Goal: Obtain resource: Download file/media

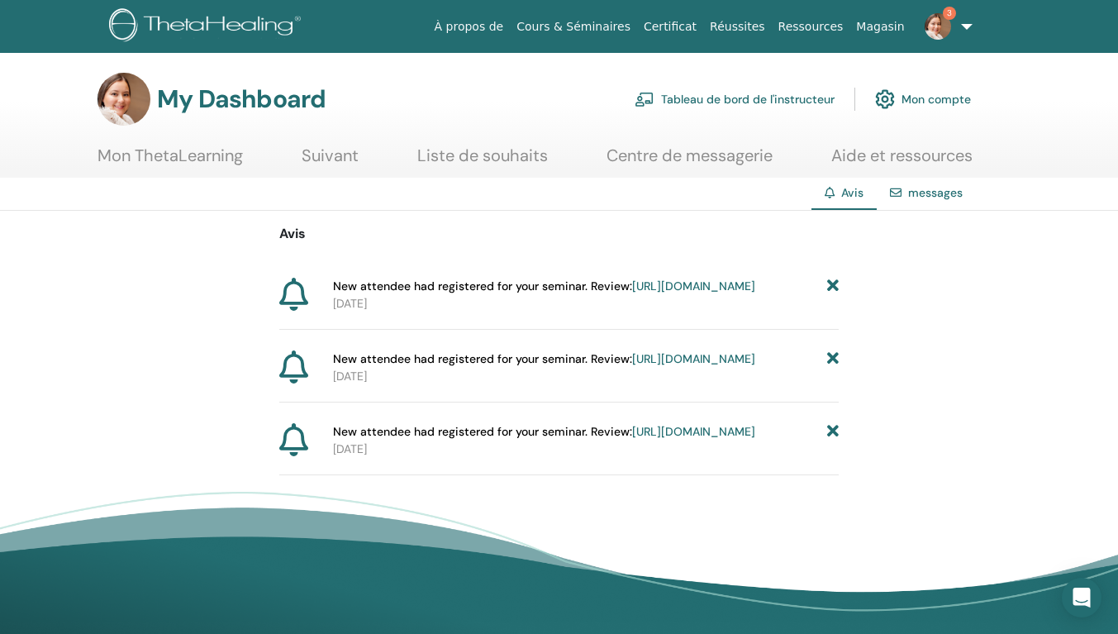
click at [834, 284] on icon at bounding box center [833, 286] width 12 height 17
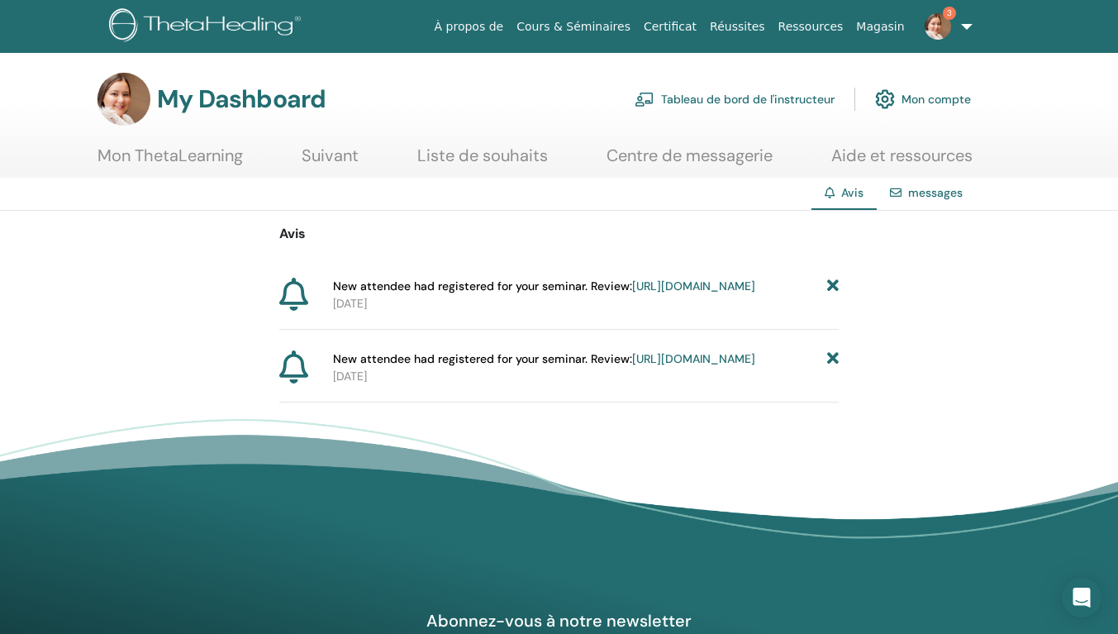
click at [834, 284] on icon at bounding box center [833, 286] width 12 height 17
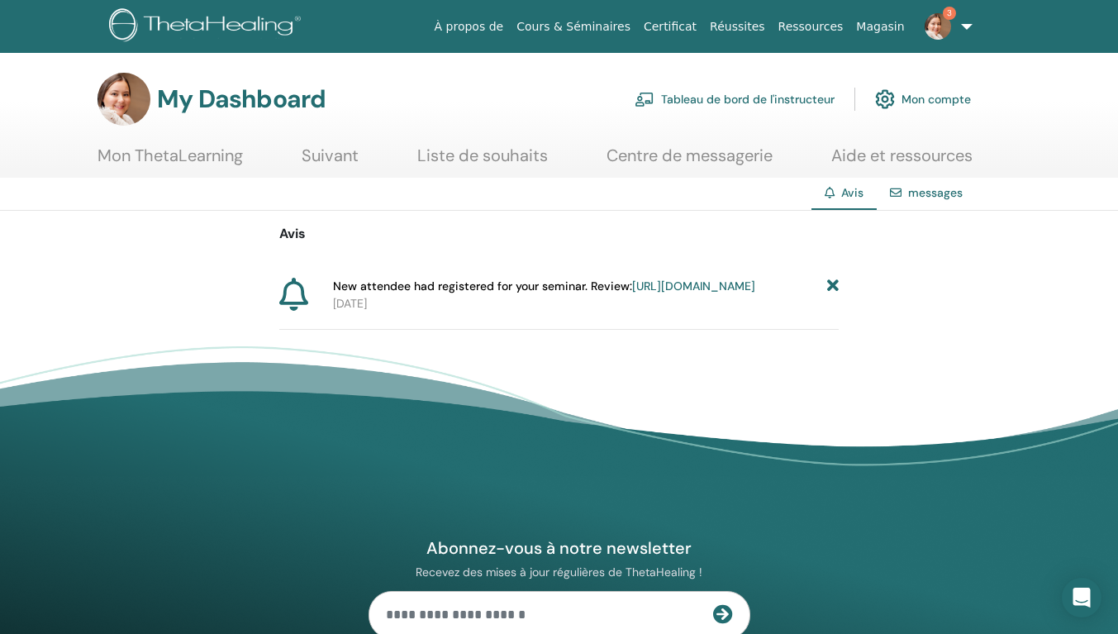
click at [834, 284] on icon at bounding box center [833, 286] width 12 height 17
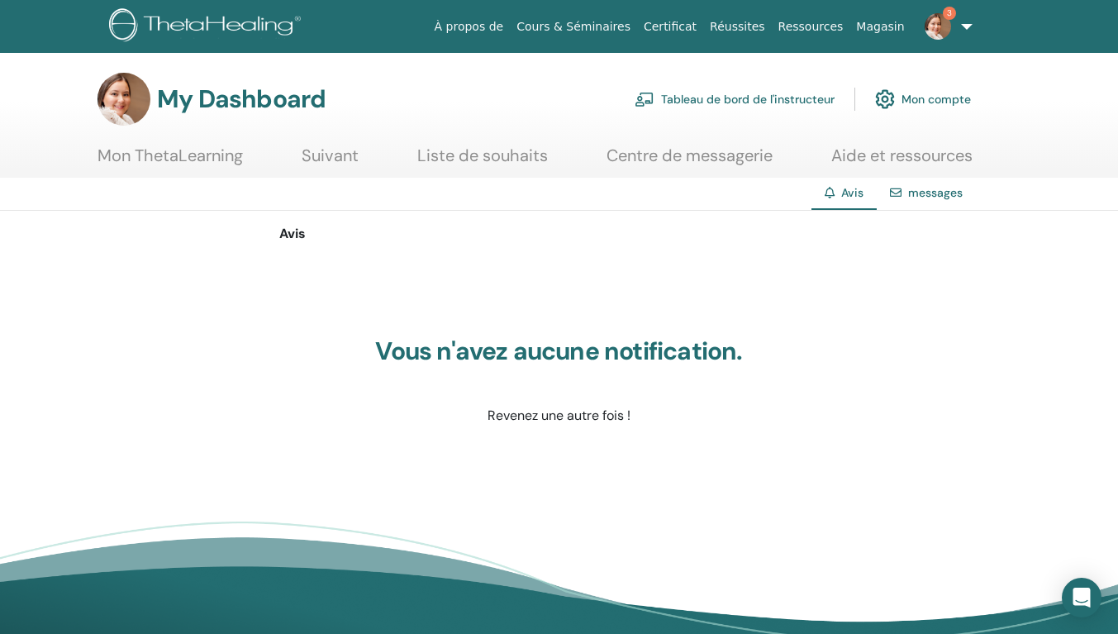
click at [759, 100] on link "Tableau de bord de l'instructeur" at bounding box center [735, 99] width 200 height 36
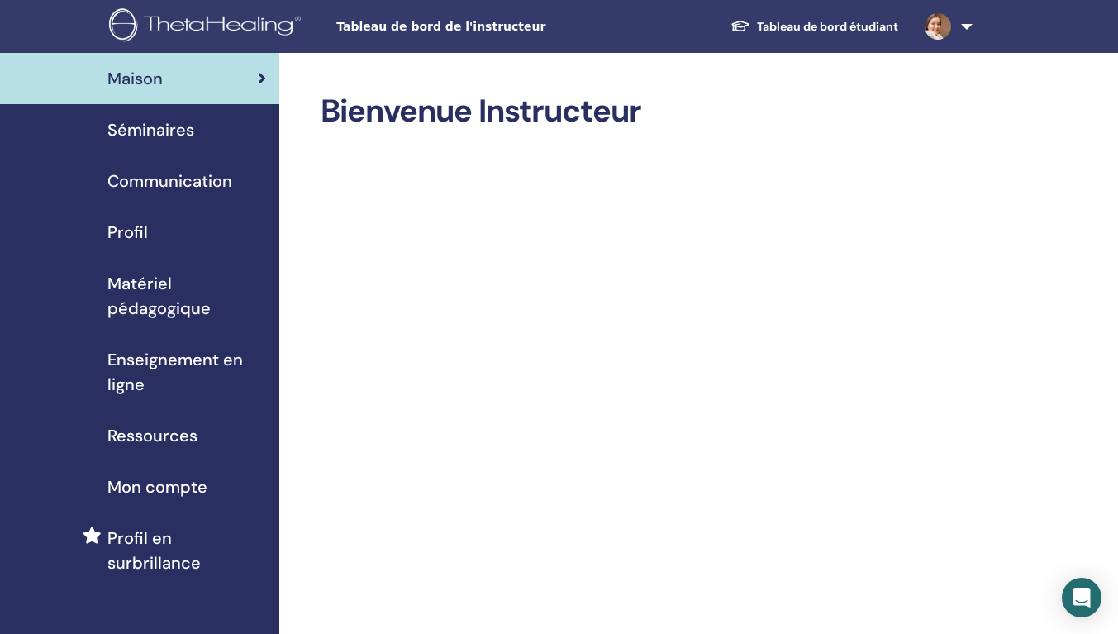
click at [156, 129] on span "Séminaires" at bounding box center [150, 129] width 87 height 25
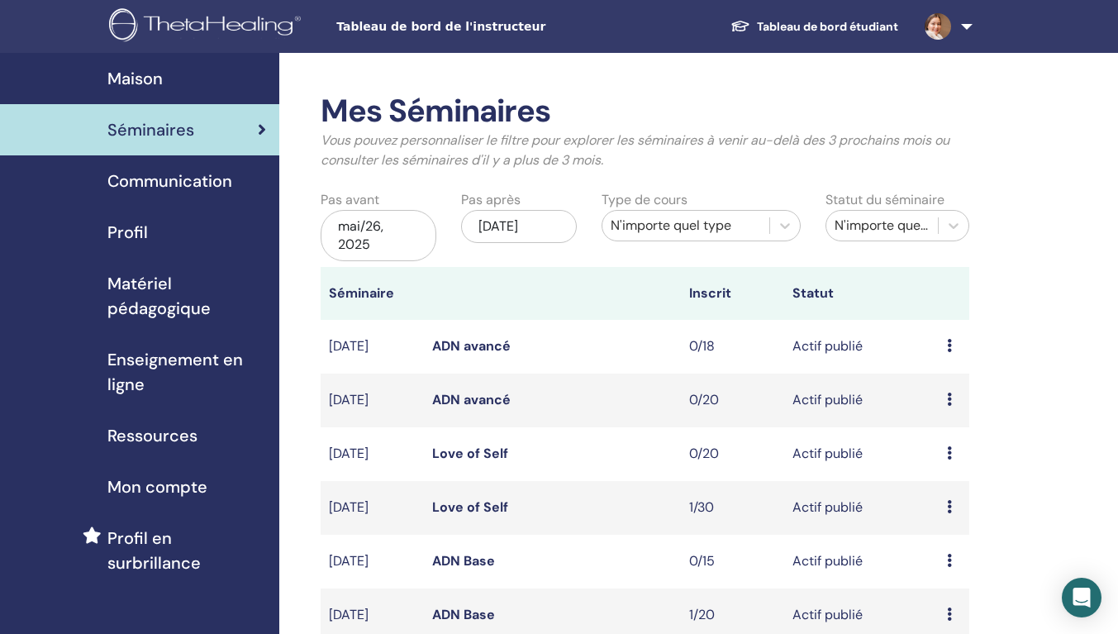
click at [162, 290] on span "Matériel pédagogique" at bounding box center [186, 296] width 159 height 50
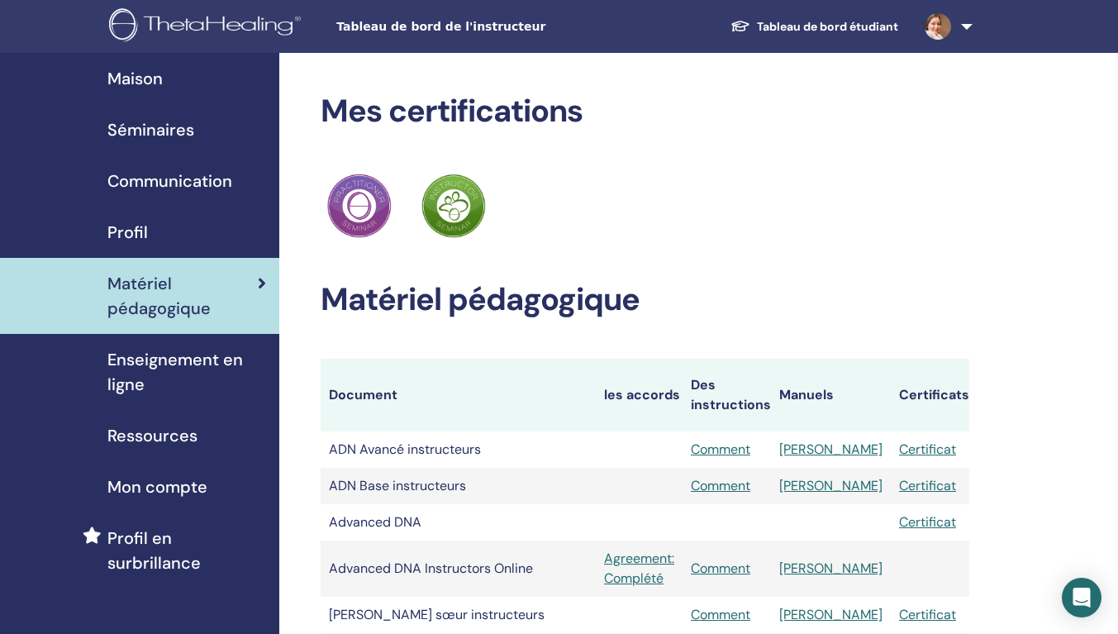
scroll to position [331, 0]
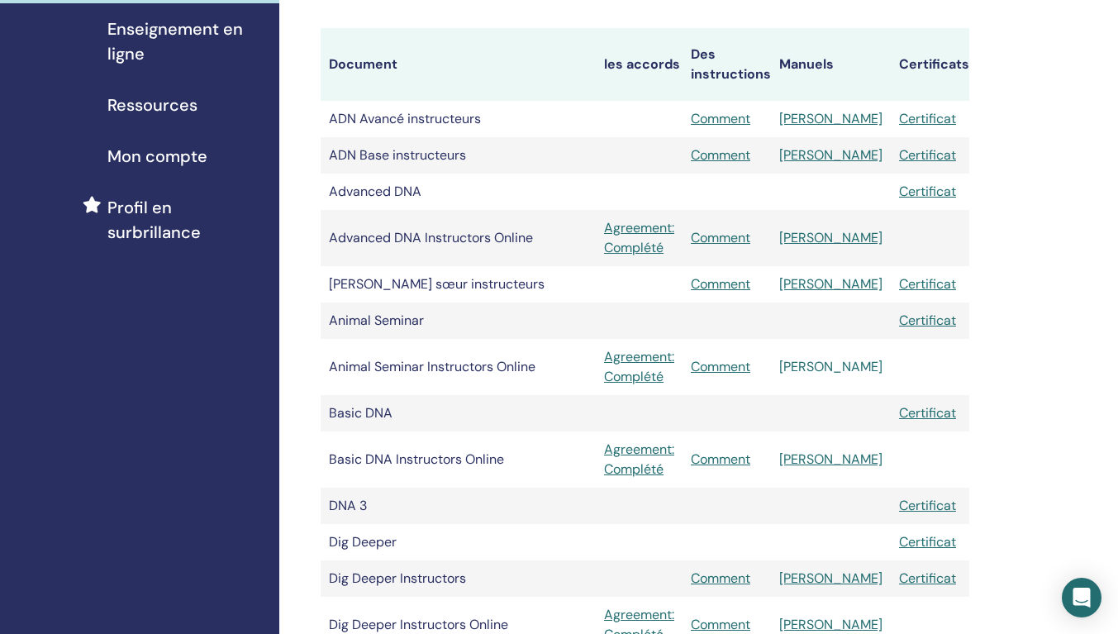
click at [851, 364] on link "Manuel" at bounding box center [830, 366] width 103 height 17
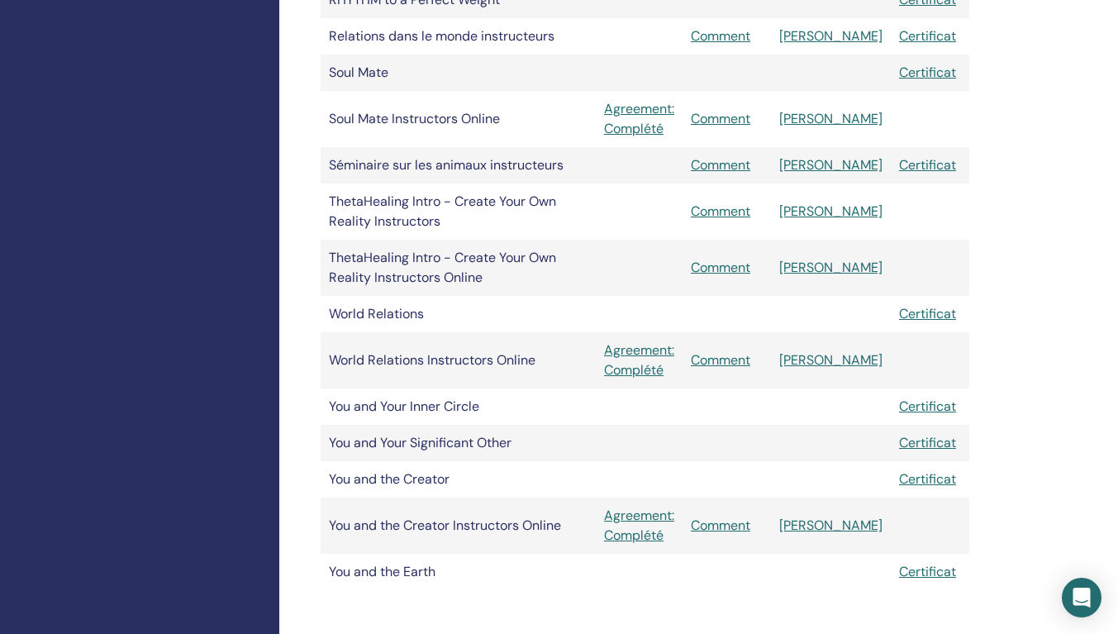
scroll to position [1653, 0]
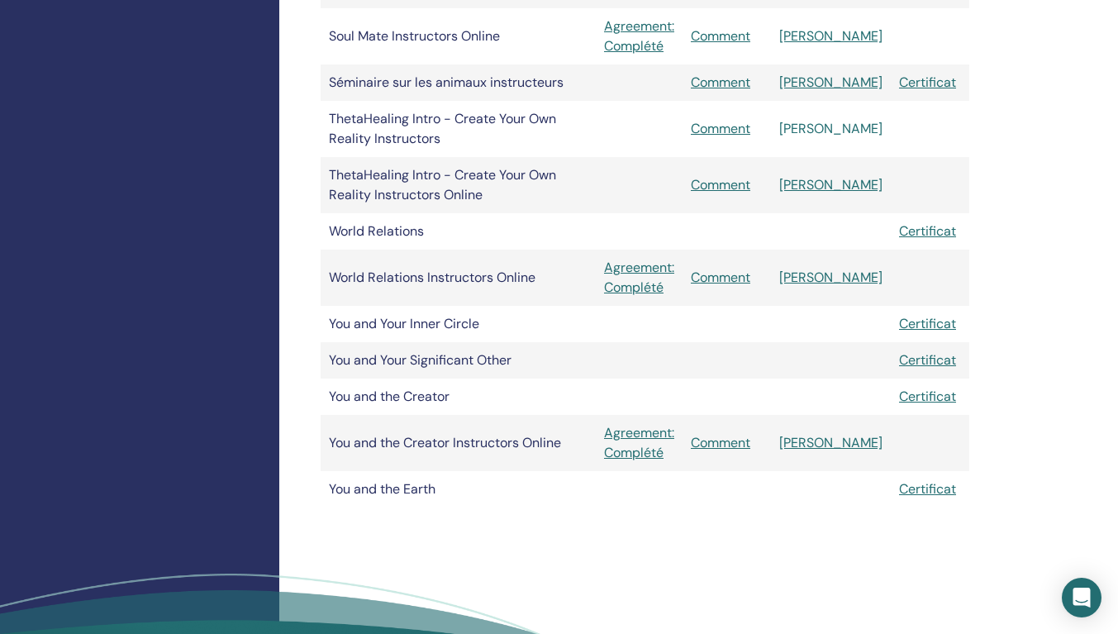
click at [868, 128] on link "[PERSON_NAME]" at bounding box center [830, 128] width 103 height 17
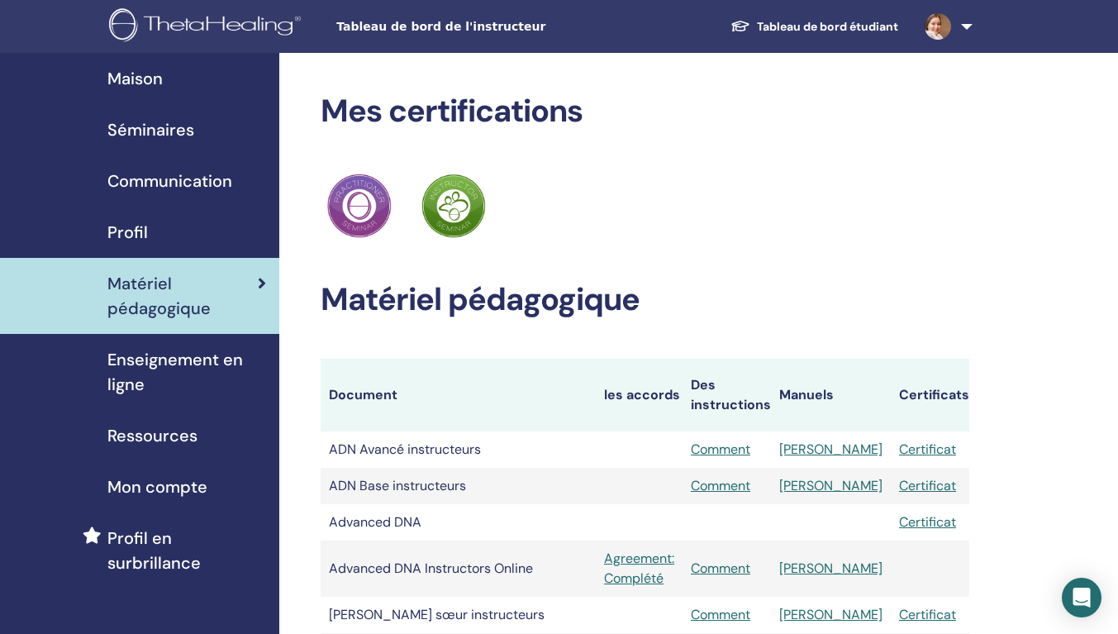
scroll to position [1653, 0]
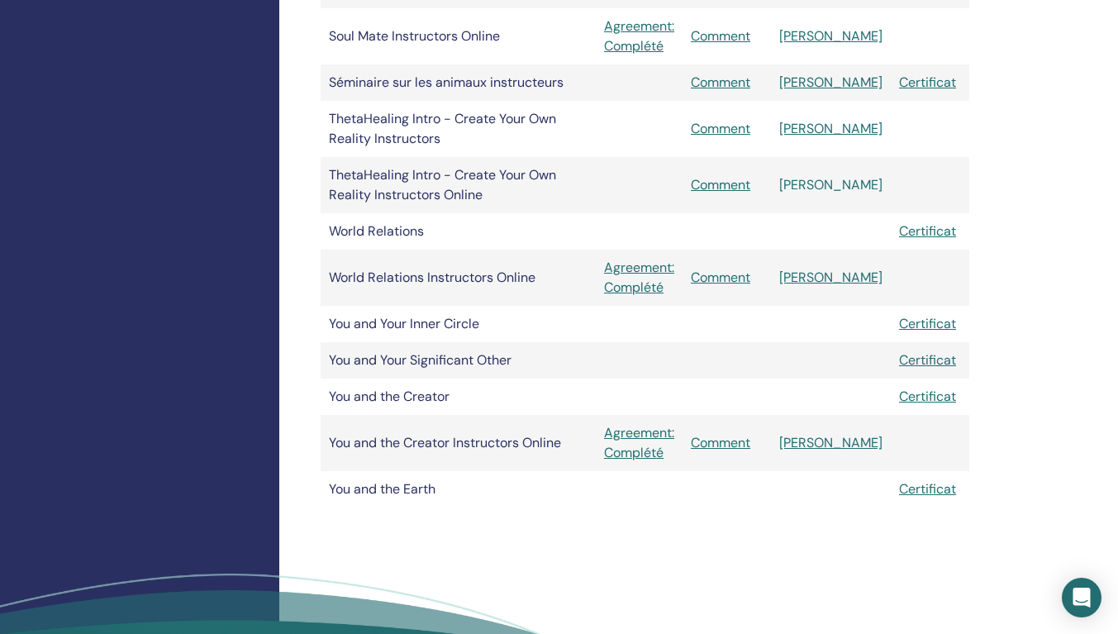
click at [858, 183] on link "[PERSON_NAME]" at bounding box center [830, 184] width 103 height 17
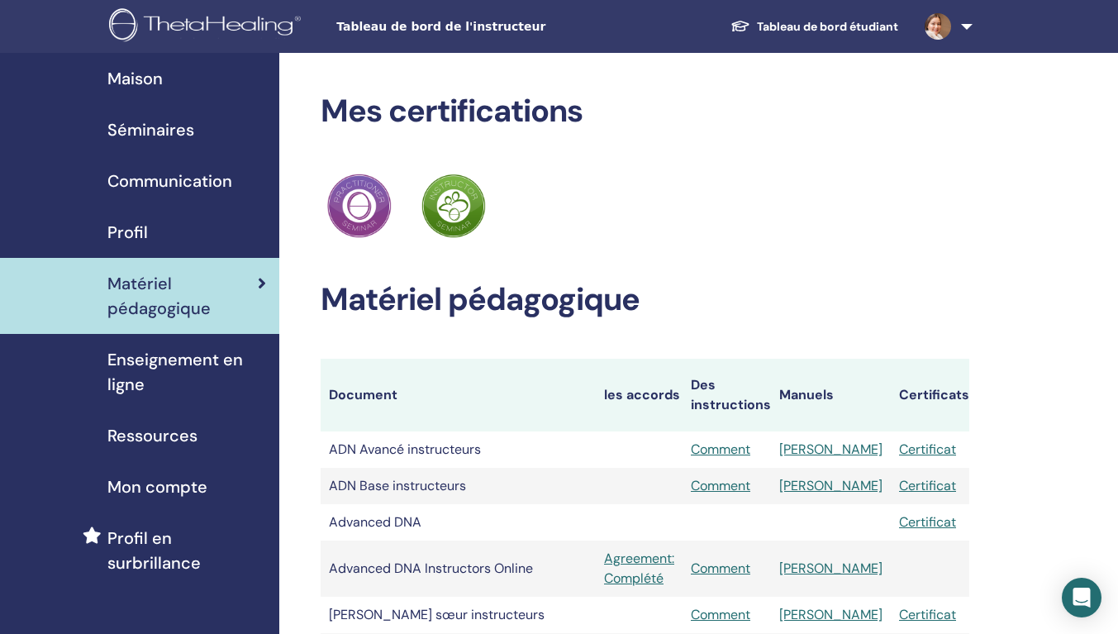
scroll to position [1653, 0]
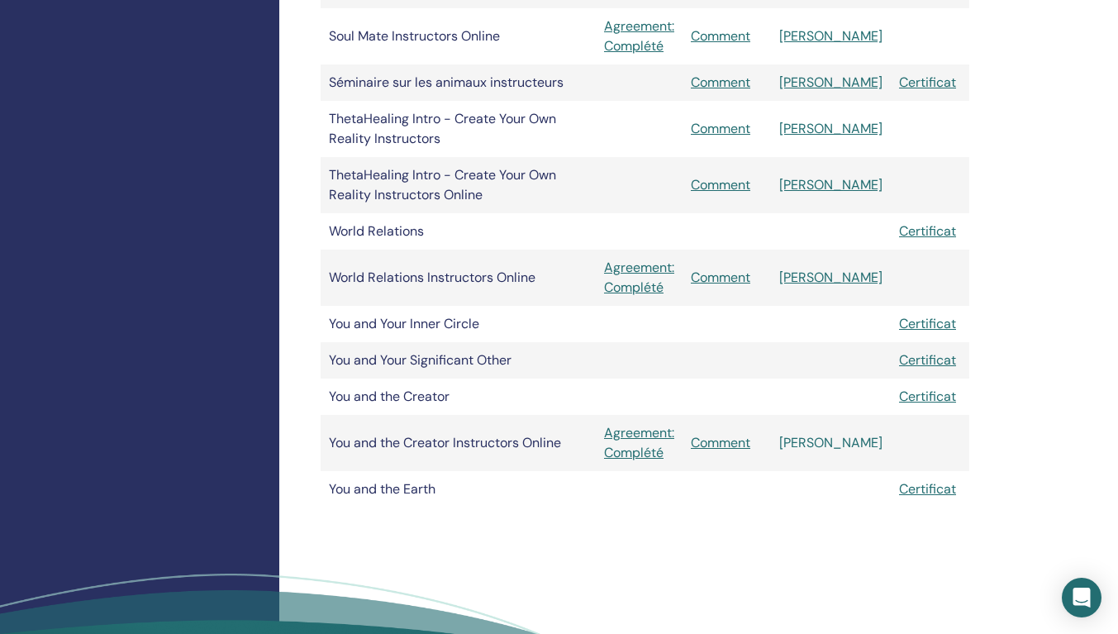
click at [857, 442] on link "[PERSON_NAME]" at bounding box center [830, 442] width 103 height 17
